Goal: Task Accomplishment & Management: Manage account settings

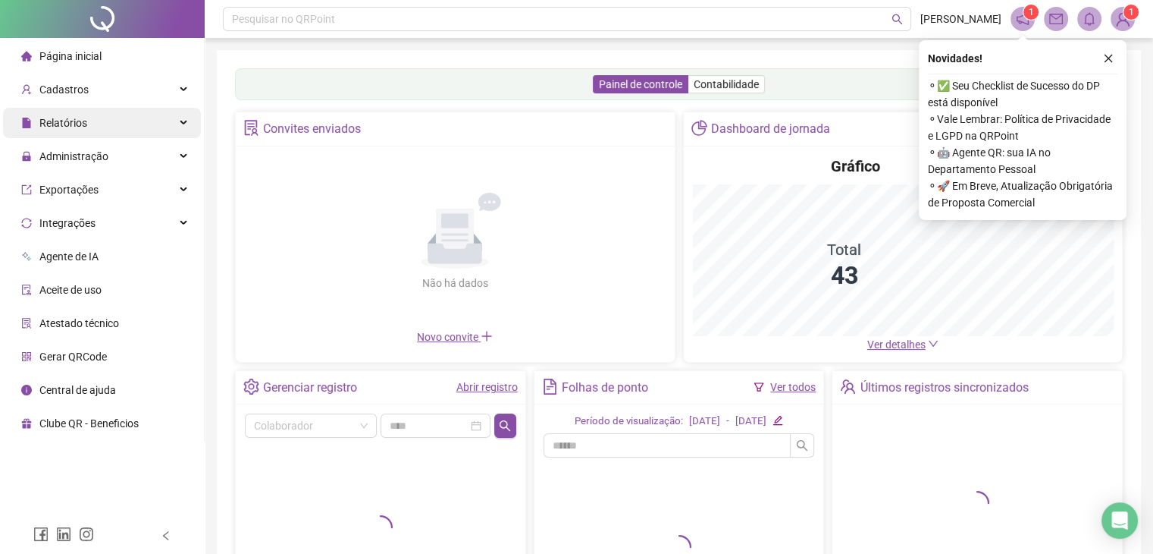
click at [82, 131] on span "Relatórios" at bounding box center [54, 123] width 66 height 30
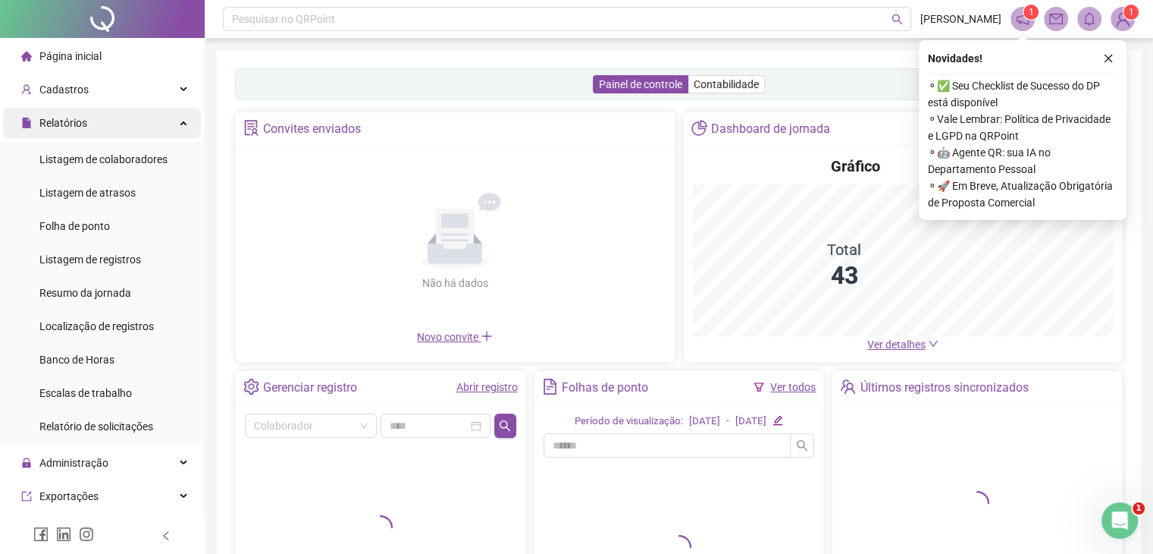
click at [82, 131] on span "Relatórios" at bounding box center [54, 123] width 66 height 30
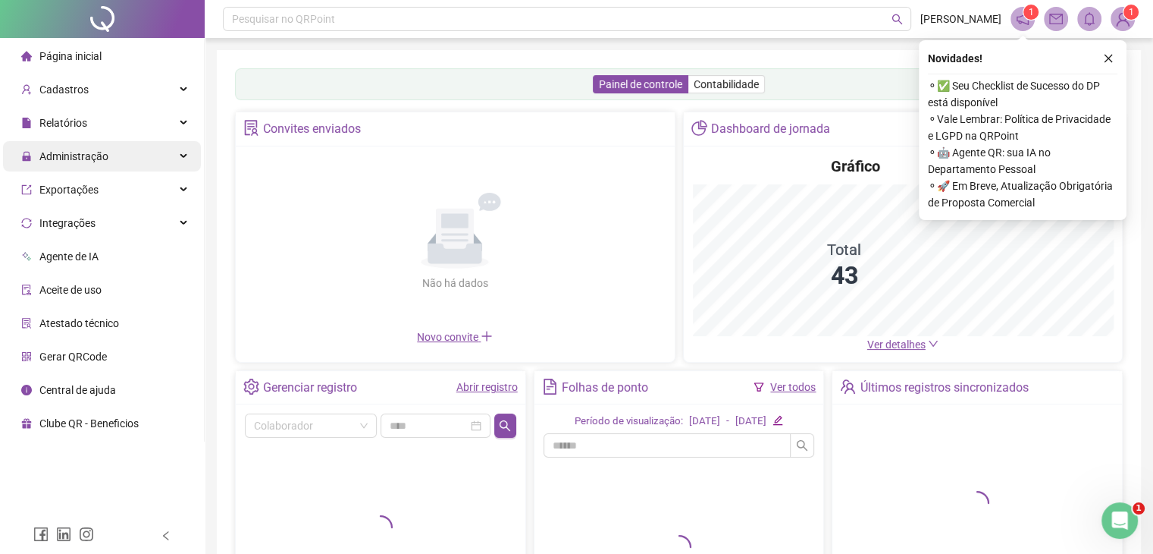
click at [66, 158] on span "Administração" at bounding box center [73, 156] width 69 height 12
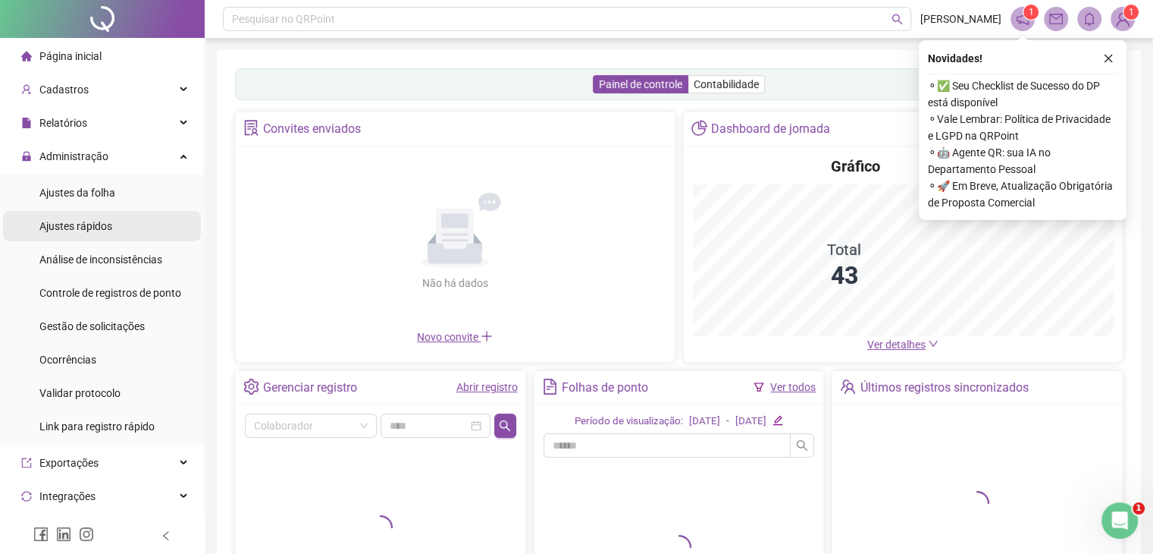
click at [70, 228] on span "Ajustes rápidos" at bounding box center [75, 226] width 73 height 12
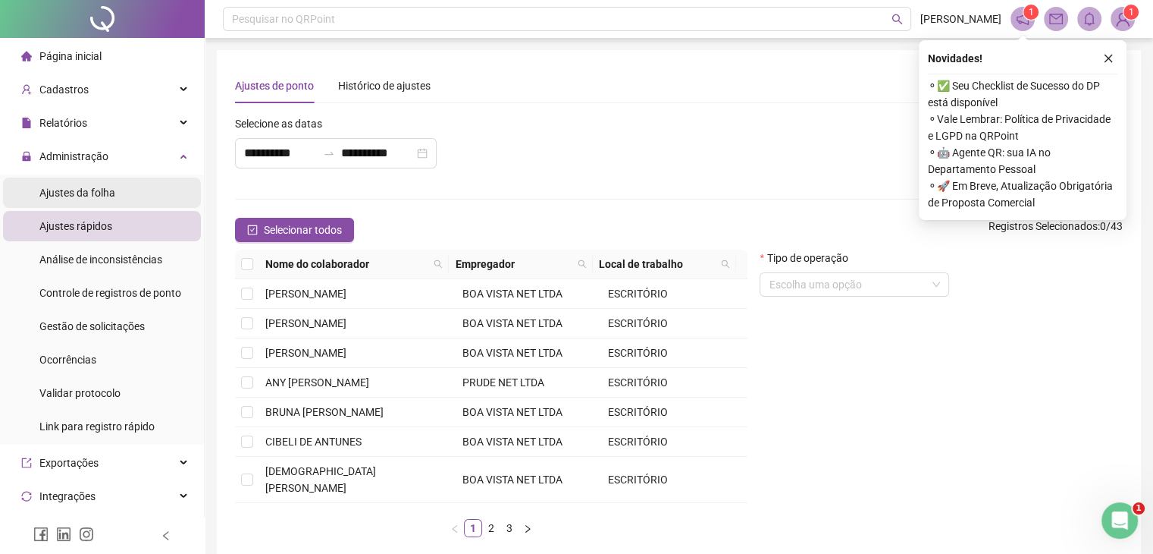
click at [72, 193] on span "Ajustes da folha" at bounding box center [77, 193] width 76 height 12
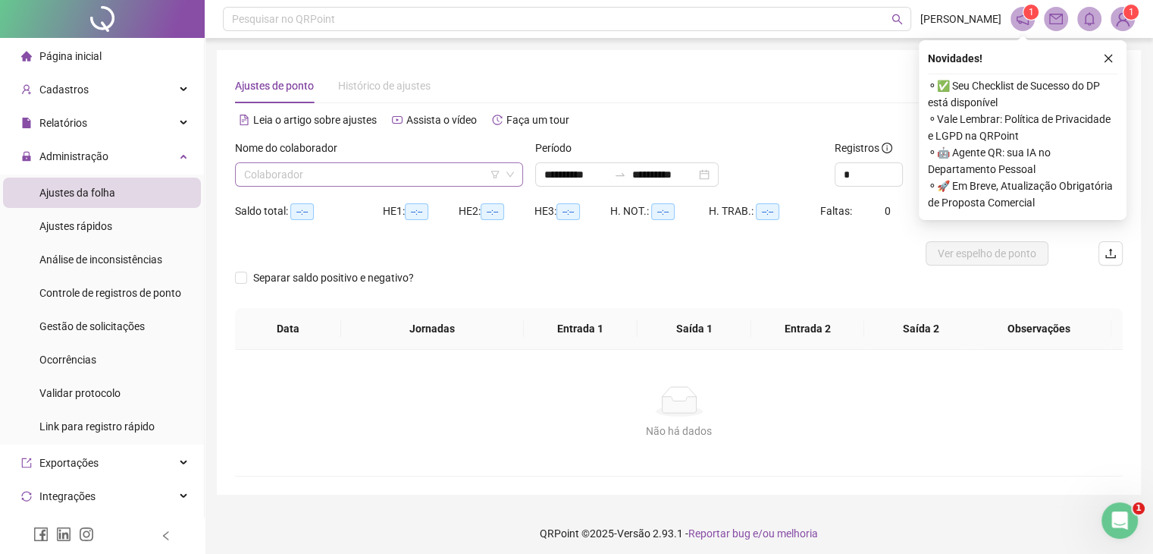
type input "**********"
click at [341, 174] on input "search" at bounding box center [372, 174] width 256 height 23
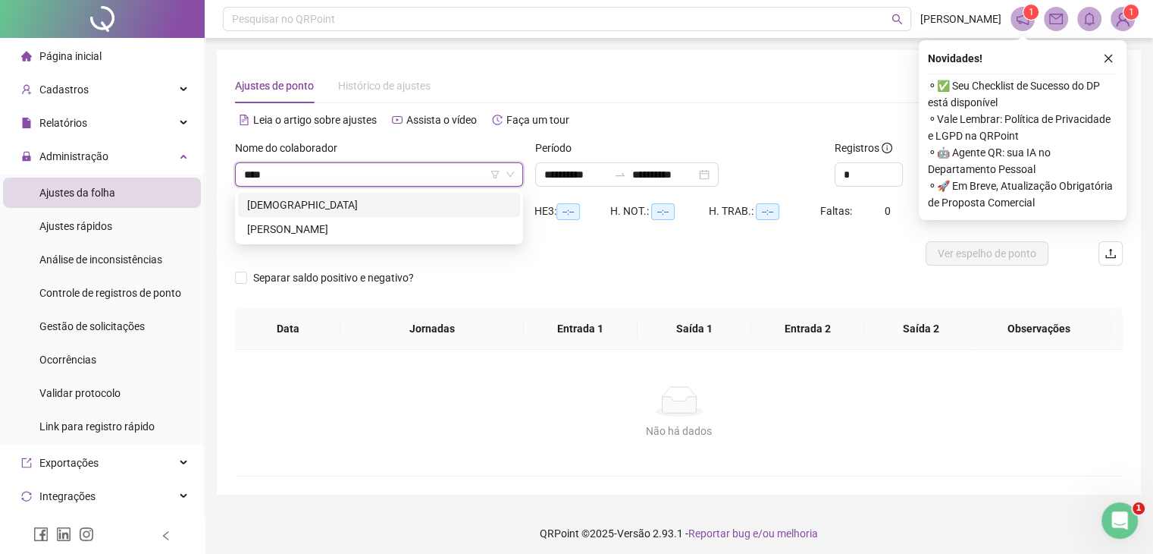
type input "*****"
click at [349, 206] on div "[PERSON_NAME]" at bounding box center [379, 204] width 264 height 17
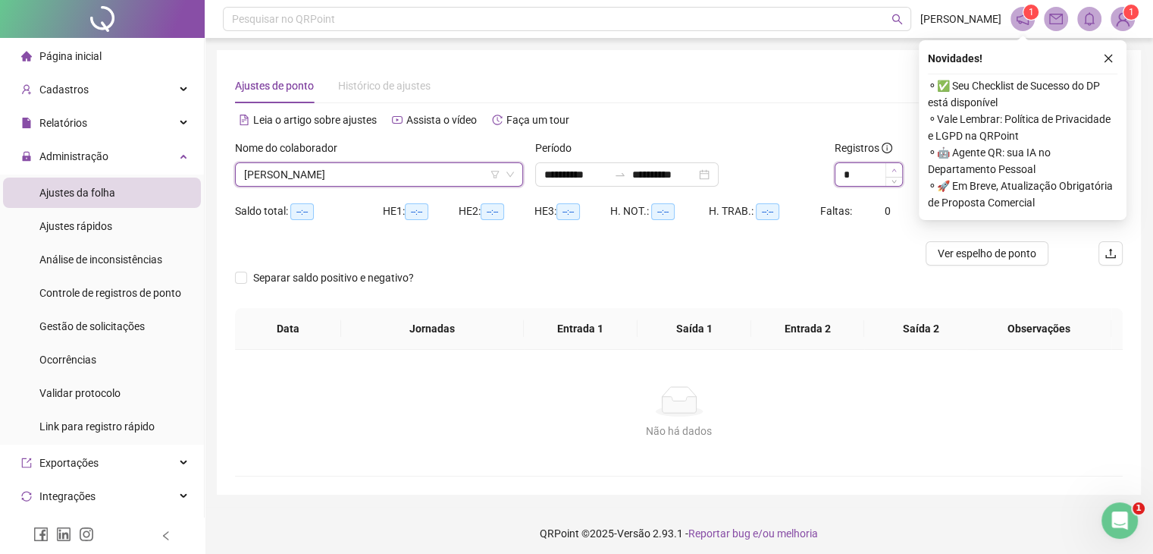
type input "*"
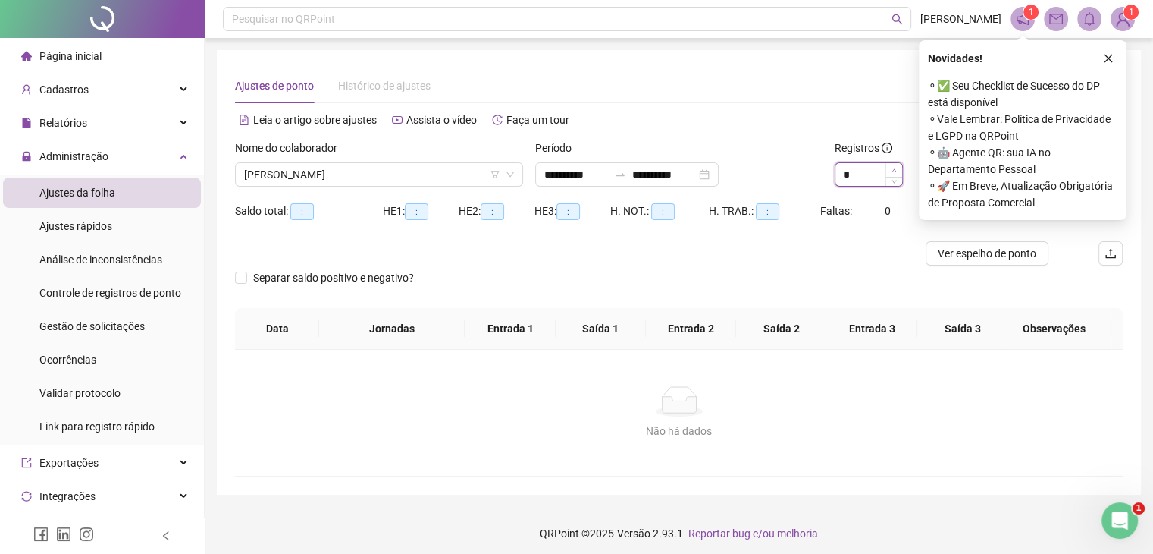
click at [901, 167] on span "Increase Value" at bounding box center [894, 170] width 17 height 14
click at [1116, 52] on button "button" at bounding box center [1109, 58] width 18 height 18
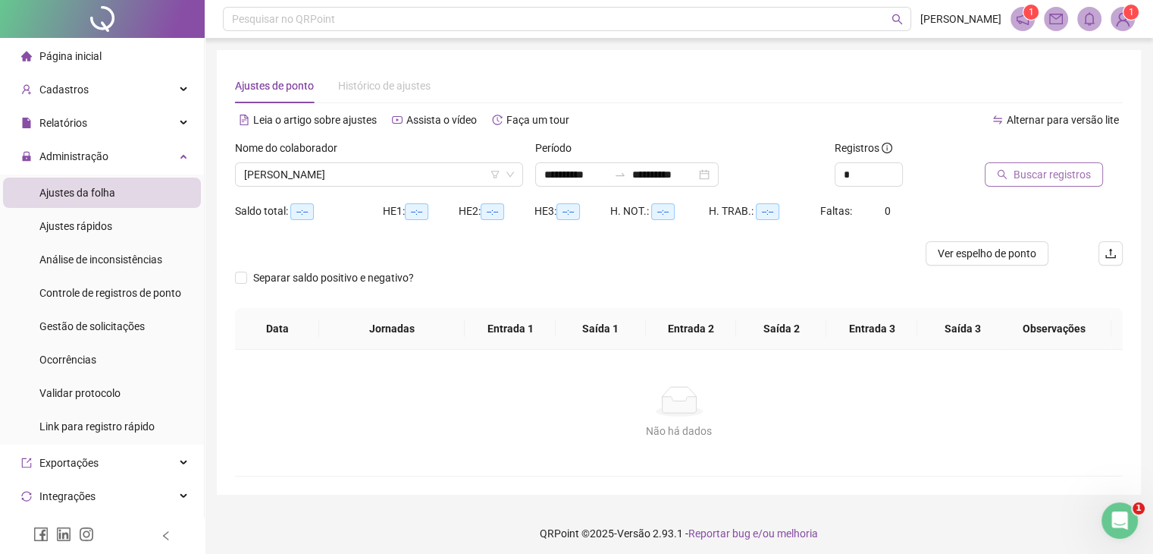
click at [1031, 183] on button "Buscar registros" at bounding box center [1044, 174] width 118 height 24
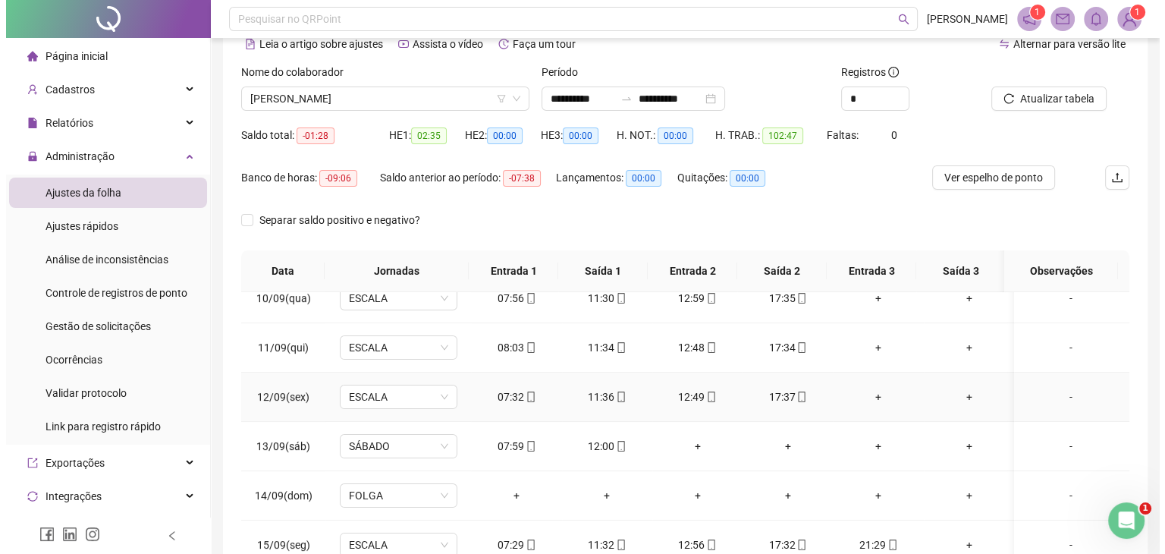
scroll to position [221, 0]
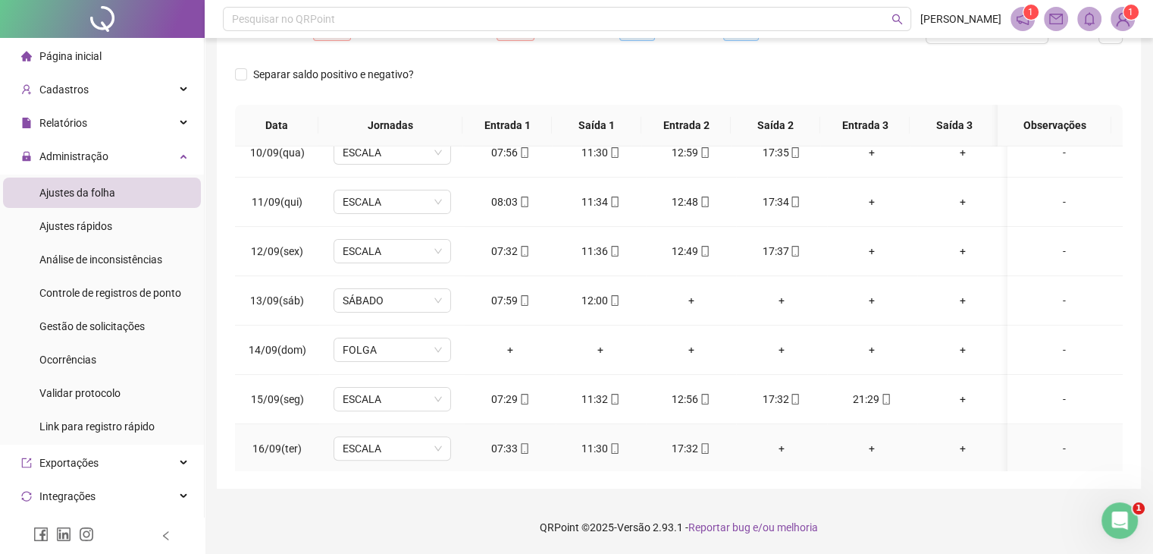
click at [777, 443] on div "+" at bounding box center [781, 448] width 66 height 17
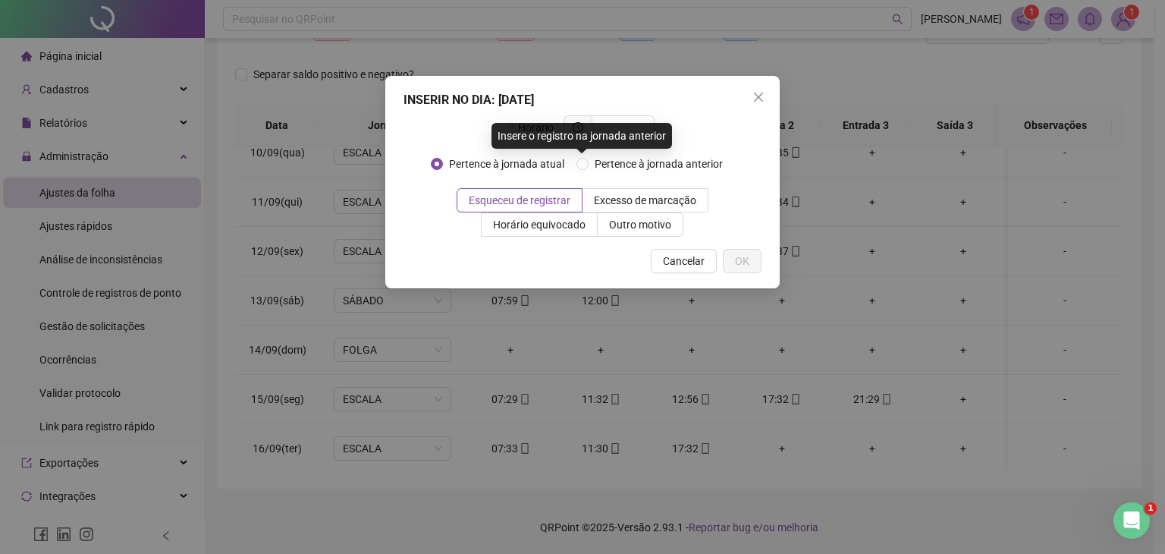
click at [629, 127] on div "Insere o registro na jornada anterior" at bounding box center [581, 136] width 180 height 26
click at [622, 127] on div "Insere o registro na jornada anterior" at bounding box center [581, 136] width 180 height 26
drag, startPoint x: 683, startPoint y: 118, endPoint x: 668, endPoint y: 122, distance: 15.8
click at [685, 118] on div "Horário" at bounding box center [582, 133] width 358 height 36
click at [617, 127] on input "text" at bounding box center [622, 127] width 42 height 17
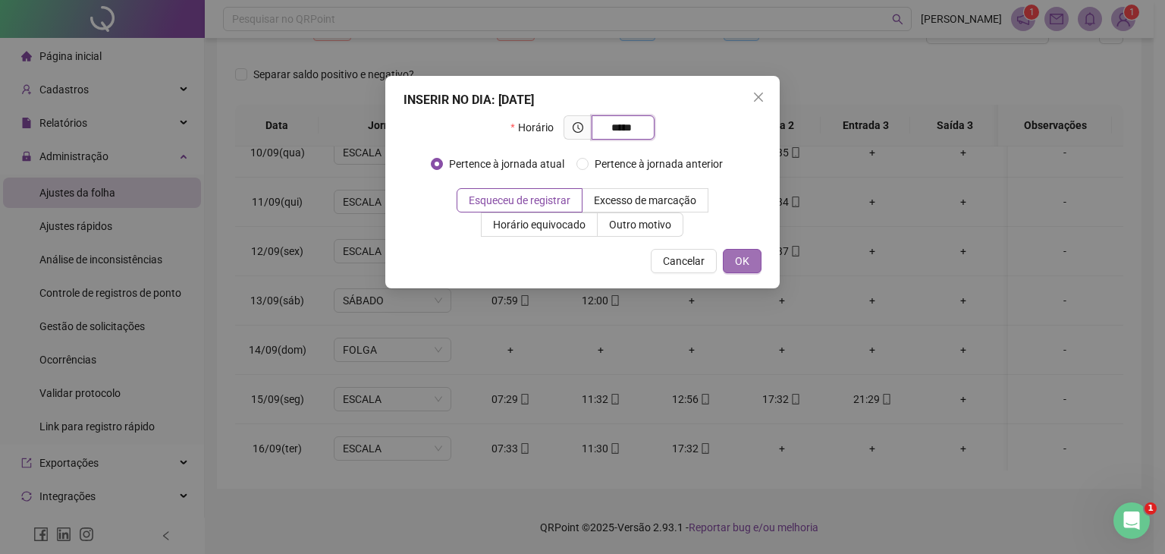
type input "*****"
click at [741, 256] on span "OK" at bounding box center [742, 261] width 14 height 17
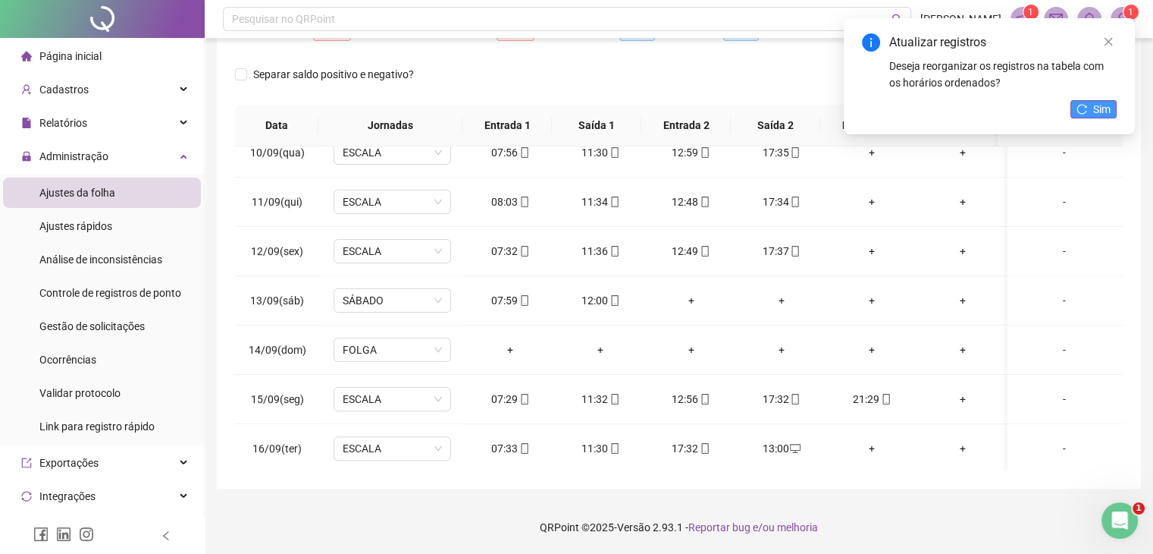
click at [1097, 102] on span "Sim" at bounding box center [1101, 109] width 17 height 17
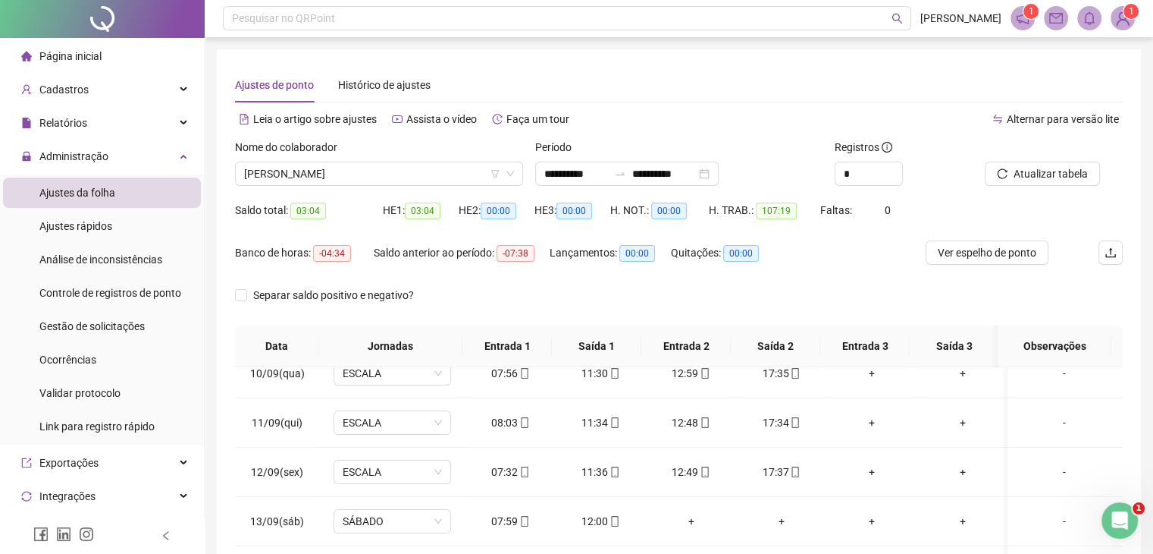
scroll to position [0, 0]
drag, startPoint x: 246, startPoint y: 215, endPoint x: 294, endPoint y: 213, distance: 48.6
click at [294, 213] on div "Saldo total: 03:04" at bounding box center [309, 210] width 148 height 17
click at [93, 92] on div "Cadastros" at bounding box center [102, 89] width 198 height 30
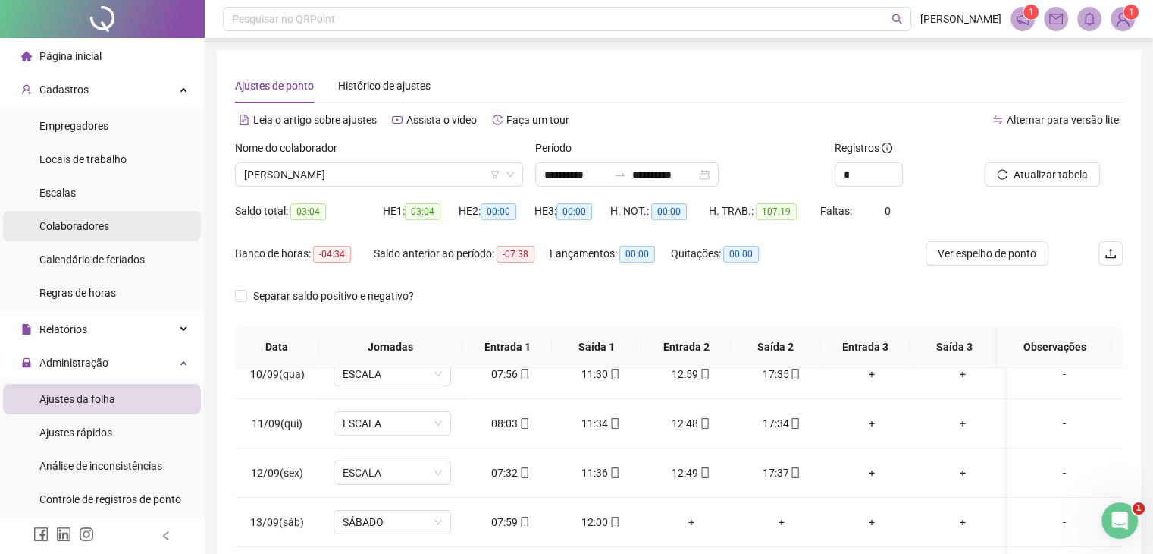
click at [74, 228] on span "Colaboradores" at bounding box center [74, 226] width 70 height 12
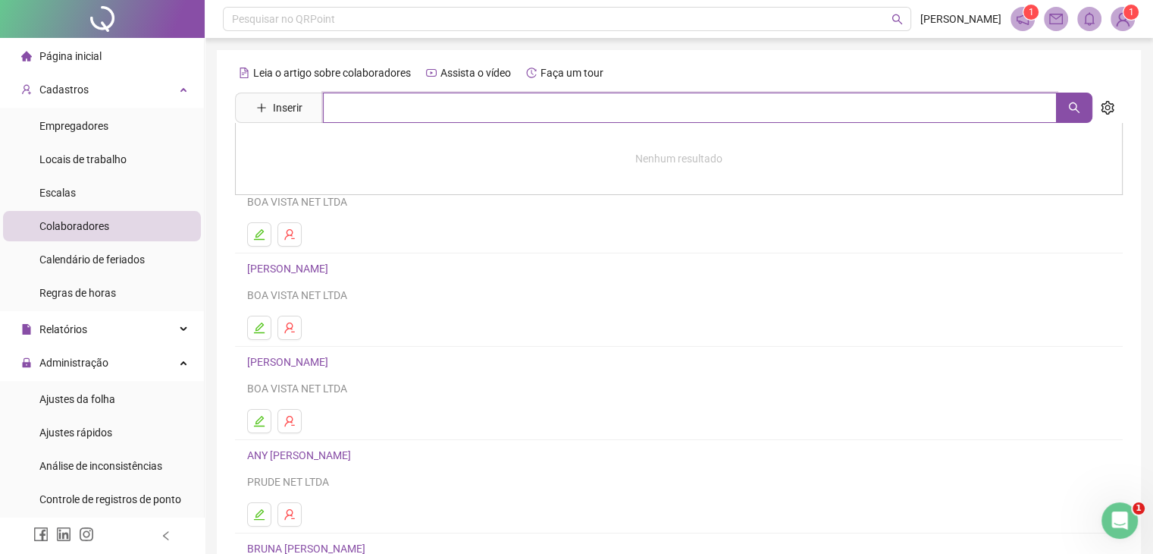
click at [348, 110] on input "text" at bounding box center [690, 108] width 734 height 30
type input "*****"
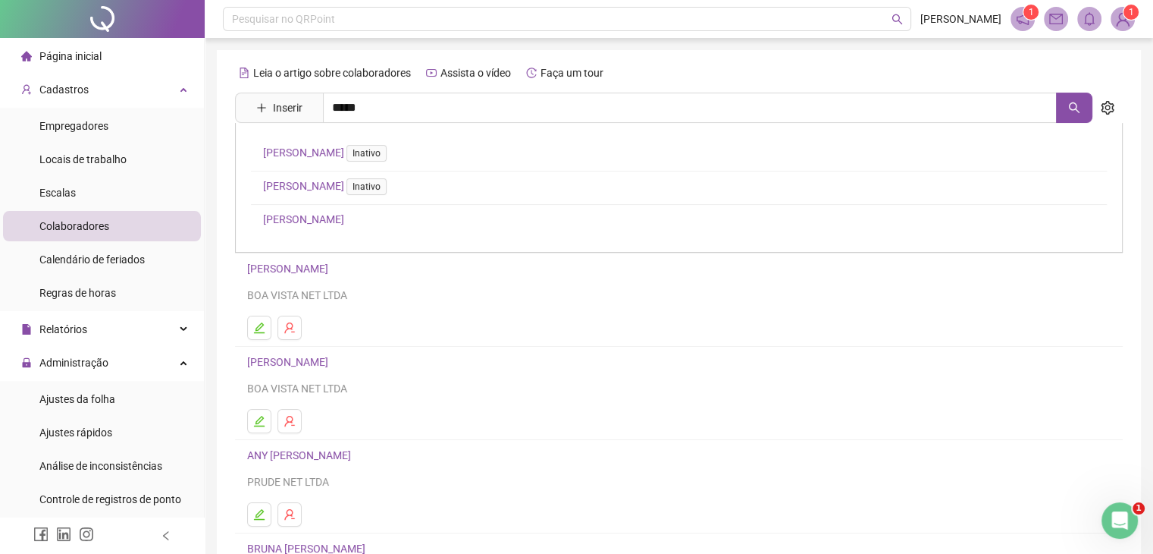
click at [315, 214] on link "[PERSON_NAME]" at bounding box center [303, 219] width 81 height 12
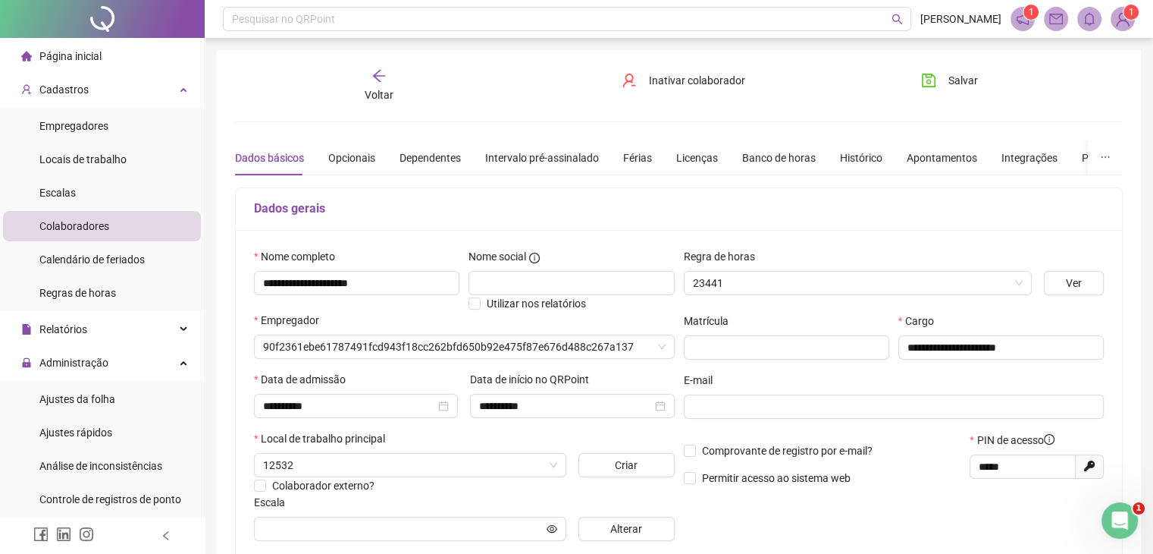
type input "******"
click at [770, 162] on div "Banco de horas" at bounding box center [779, 157] width 74 height 17
